Goal: Transaction & Acquisition: Subscribe to service/newsletter

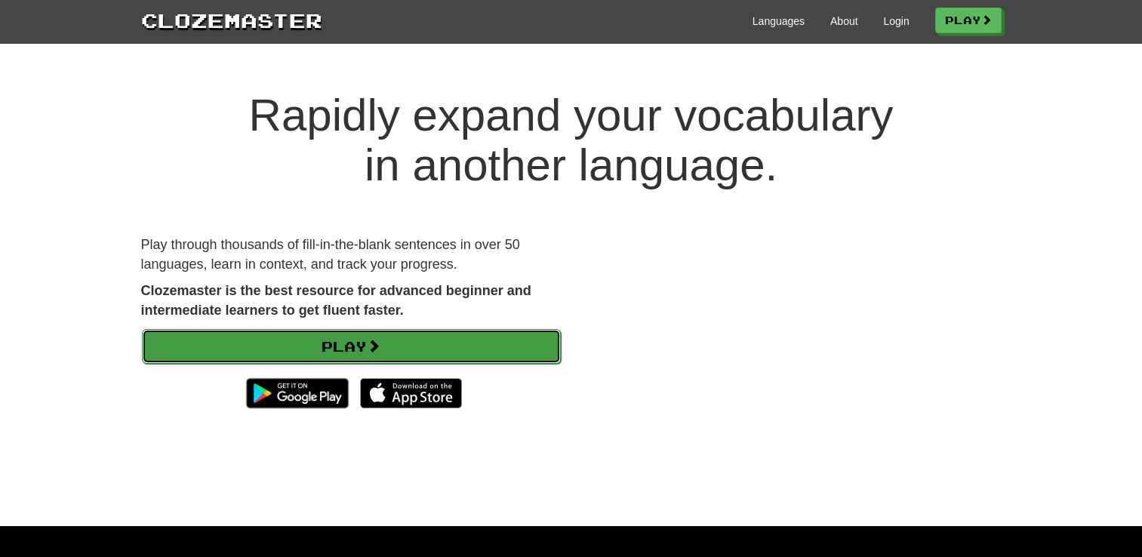
click at [471, 351] on link "Play" at bounding box center [351, 346] width 419 height 35
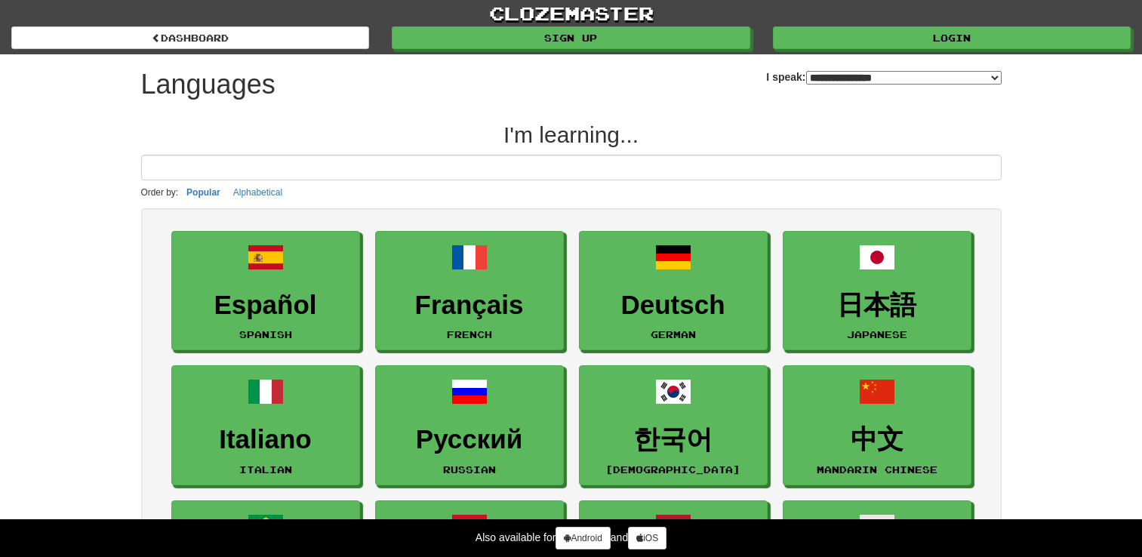
select select "*******"
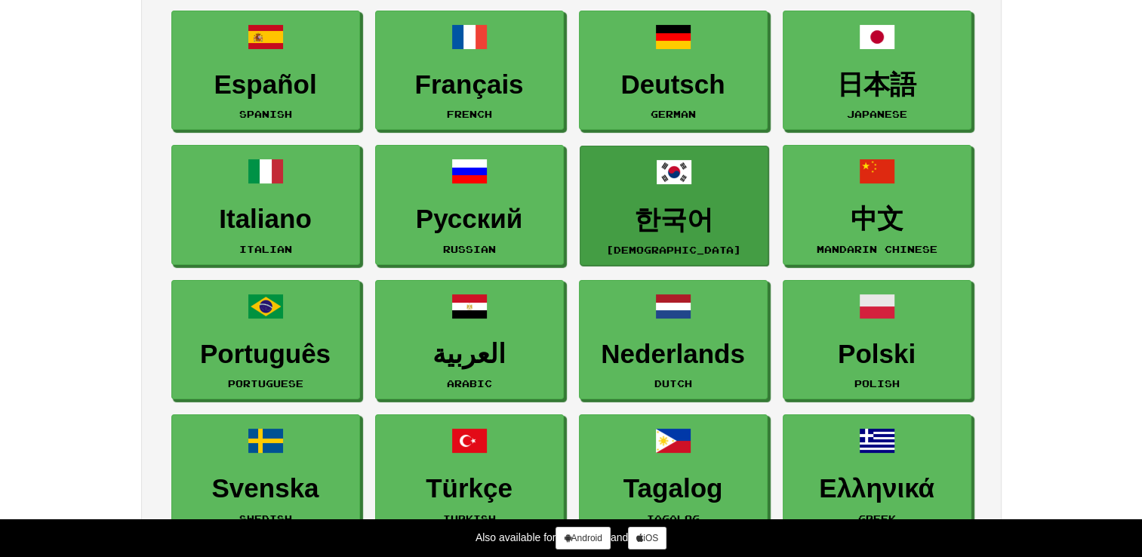
scroll to position [223, 0]
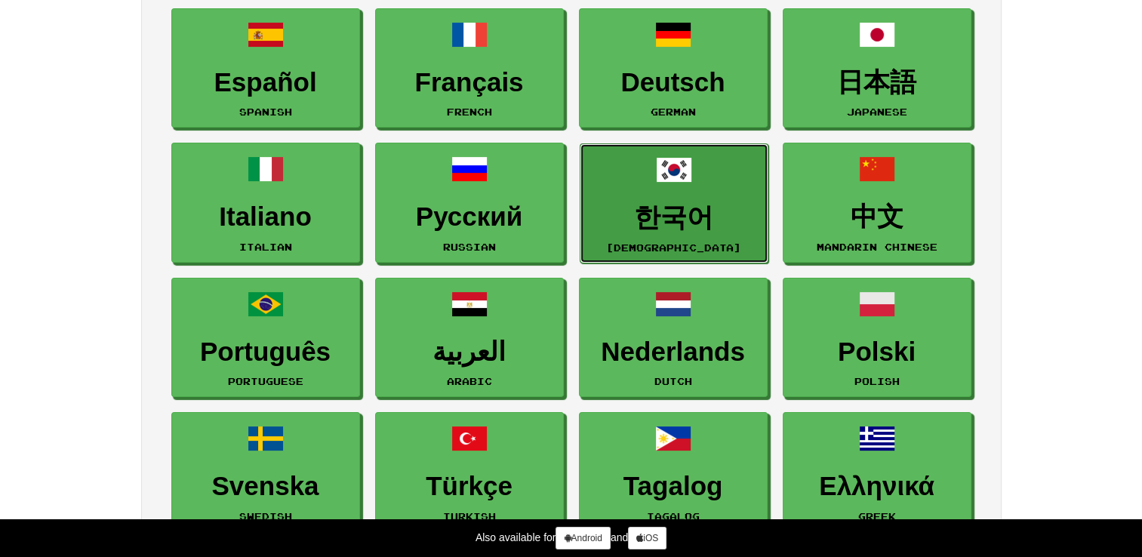
click at [654, 185] on link "한국어 Korean" at bounding box center [674, 203] width 189 height 120
